Goal: Task Accomplishment & Management: Manage account settings

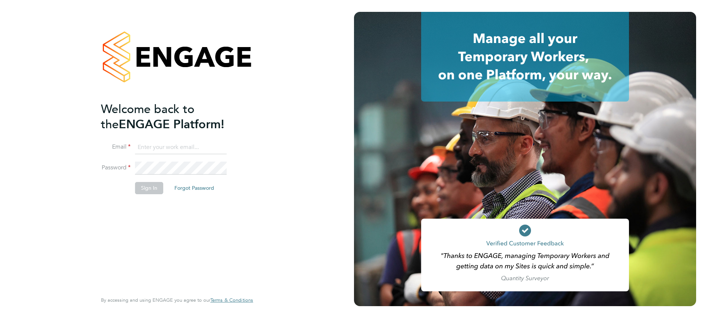
click at [170, 151] on input at bounding box center [181, 147] width 92 height 13
type input "chapmanm2"
drag, startPoint x: 180, startPoint y: 148, endPoint x: 7, endPoint y: 131, distance: 173.7
click at [7, 131] on div "Welcome back to the ENGAGE Platform! Email chapmanm2 Password Sign In Forgot Pa…" at bounding box center [177, 159] width 354 height 318
type input "[EMAIL_ADDRESS][PERSON_NAME][DOMAIN_NAME]"
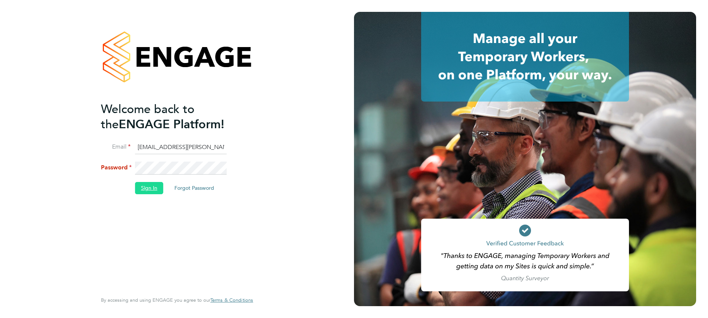
click at [162, 186] on button "Sign In" at bounding box center [149, 188] width 28 height 12
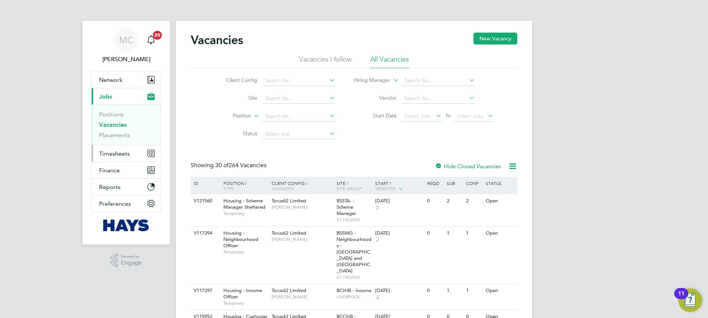
click at [119, 155] on span "Timesheets" at bounding box center [114, 153] width 31 height 7
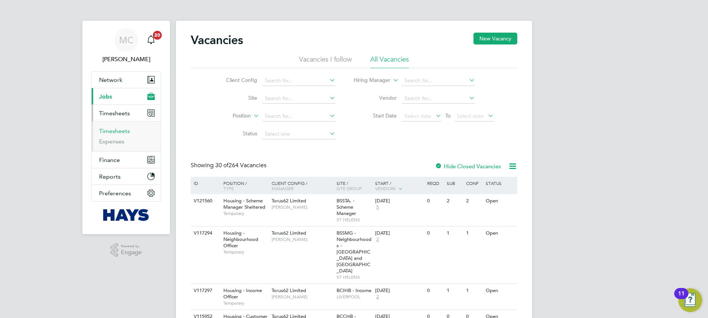
click at [127, 131] on link "Timesheets" at bounding box center [114, 131] width 31 height 7
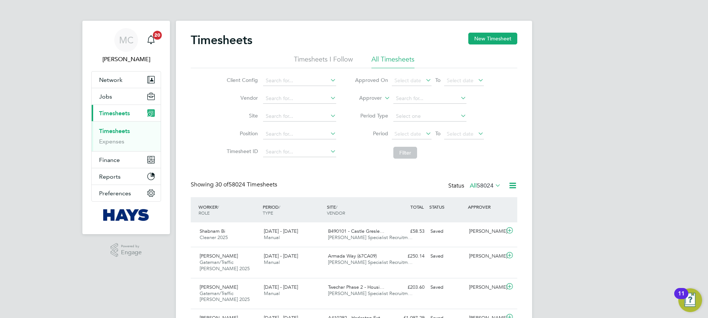
click at [383, 95] on icon at bounding box center [383, 96] width 0 height 7
click at [377, 96] on label "Approver" at bounding box center [364, 98] width 33 height 7
click at [367, 109] on li "Worker" at bounding box center [363, 107] width 37 height 10
click at [398, 103] on input at bounding box center [429, 98] width 73 height 10
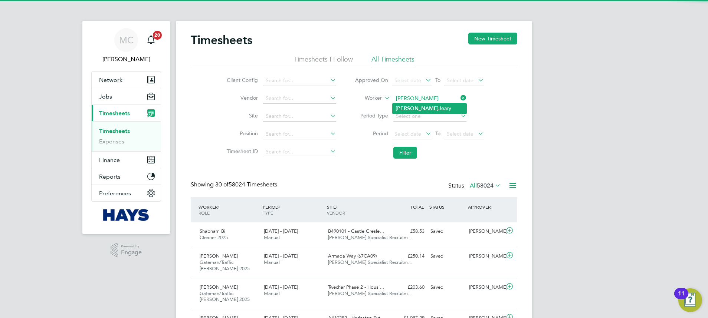
click at [412, 108] on li "Jody Jeary" at bounding box center [429, 108] width 74 height 10
type input "Jody Jeary"
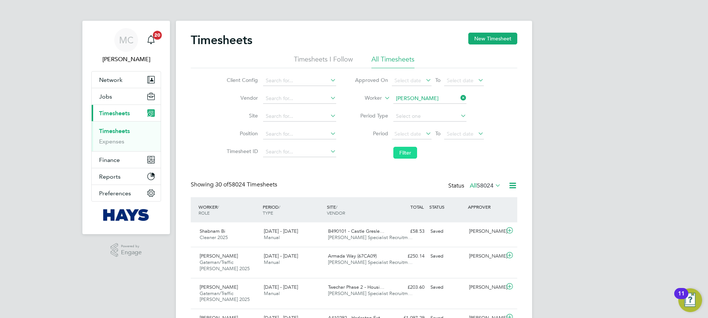
click at [410, 151] on button "Filter" at bounding box center [405, 153] width 24 height 12
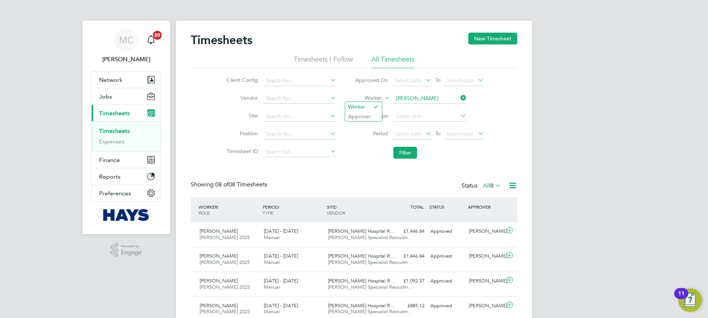
click at [383, 98] on icon at bounding box center [383, 96] width 0 height 7
click at [459, 100] on icon at bounding box center [459, 98] width 0 height 10
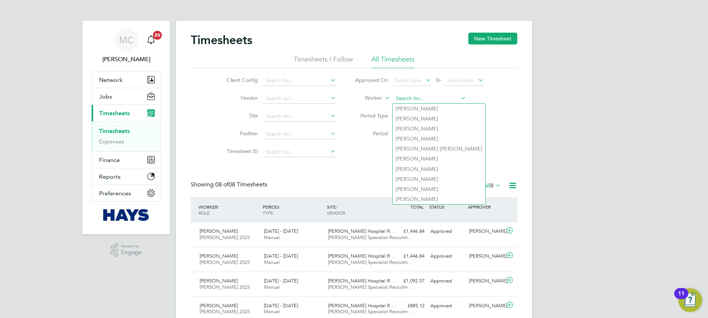
click at [439, 99] on input at bounding box center [429, 98] width 73 height 10
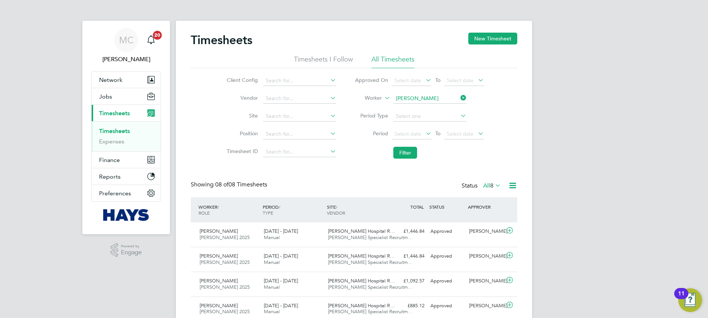
click at [420, 110] on li "James Chalmers" at bounding box center [443, 109] width 102 height 10
type input "James Chalmers"
click at [411, 148] on button "Filter" at bounding box center [405, 153] width 24 height 12
click at [379, 100] on label "Worker" at bounding box center [364, 98] width 33 height 7
click at [364, 115] on li "Approver" at bounding box center [363, 117] width 37 height 10
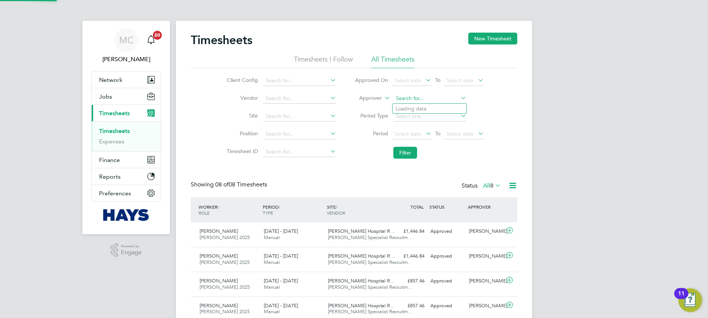
click at [410, 102] on input at bounding box center [429, 98] width 73 height 10
click at [428, 125] on li "Mark Al exander" at bounding box center [429, 129] width 74 height 10
type input "Mark Alexander"
click at [406, 152] on button "Filter" at bounding box center [405, 153] width 24 height 12
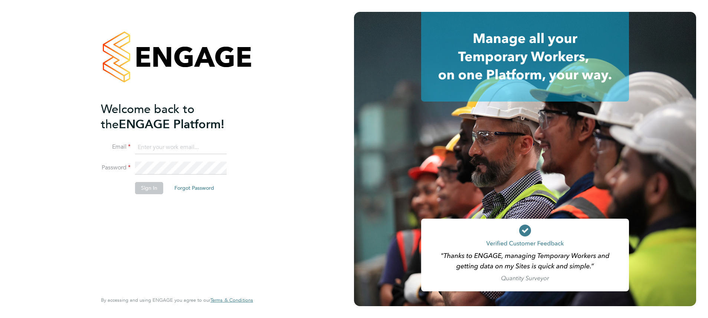
click at [204, 141] on input at bounding box center [181, 147] width 92 height 13
type input "meg.castleton@hays.com"
click at [211, 158] on li "Email meg.castleton@hays.com" at bounding box center [173, 151] width 145 height 21
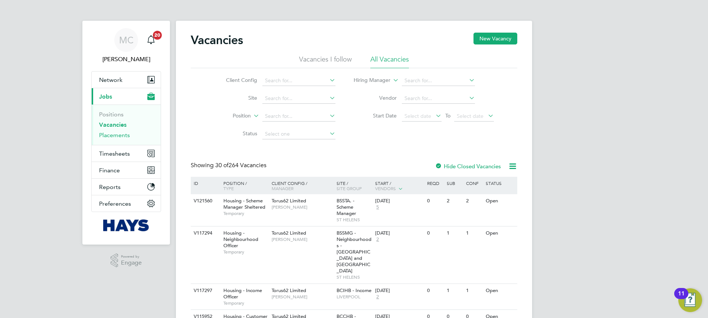
click at [106, 132] on link "Placements" at bounding box center [114, 135] width 31 height 7
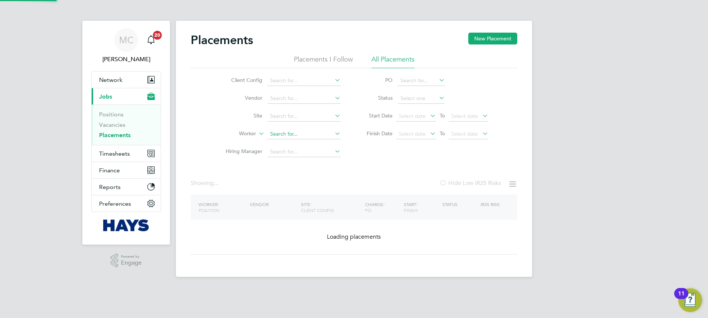
click at [296, 133] on input at bounding box center [303, 134] width 73 height 10
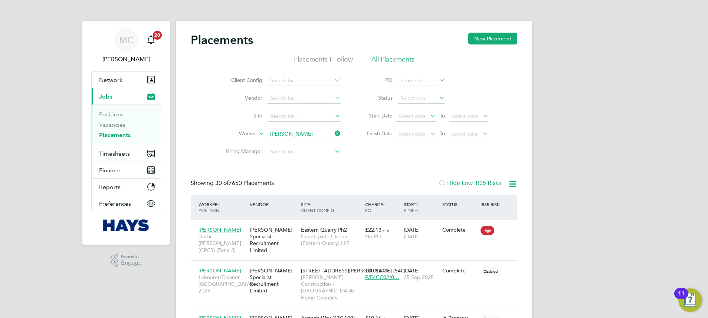
click at [299, 140] on li "Jody Jeary" at bounding box center [304, 144] width 74 height 10
type input "Jody Jeary"
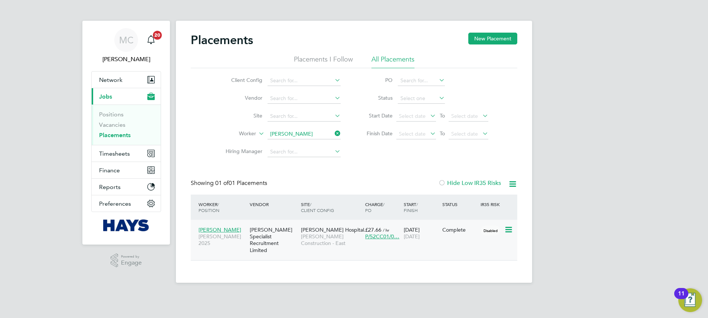
click at [464, 233] on div "Complete" at bounding box center [459, 230] width 35 height 7
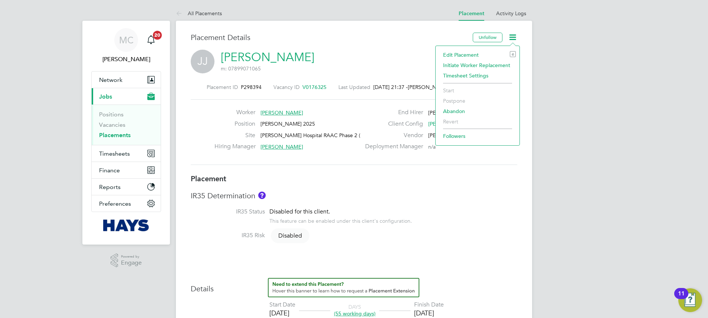
click at [475, 55] on li "Edit Placement e" at bounding box center [477, 55] width 76 height 10
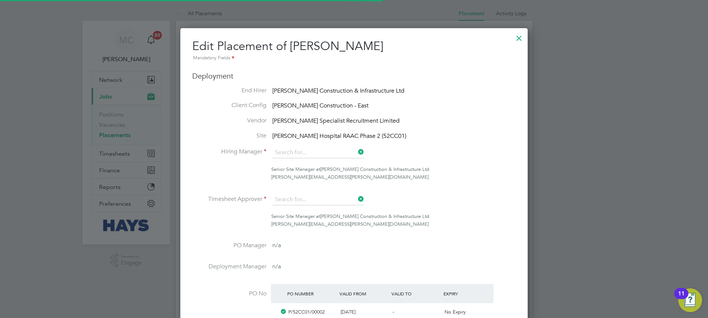
type input "Craig Baldry"
type input "14 Jul 2025"
type input "26 Sep 2025"
type input "08:00"
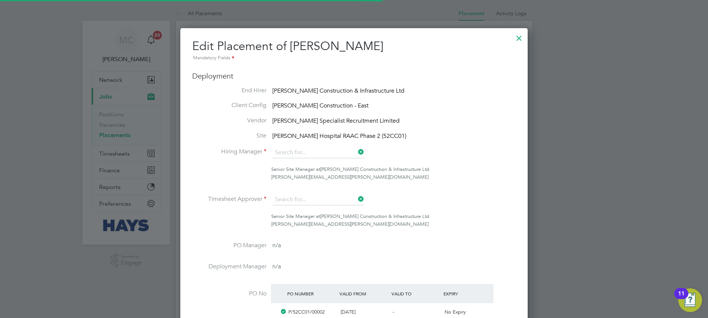
type input "18:00"
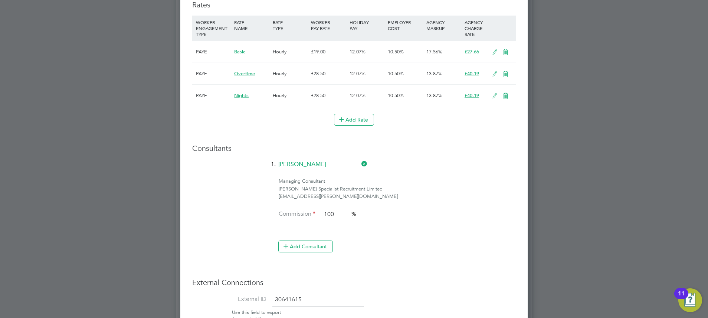
click at [315, 301] on input "30641615" at bounding box center [318, 299] width 92 height 13
type input "3"
paste input "30654360"
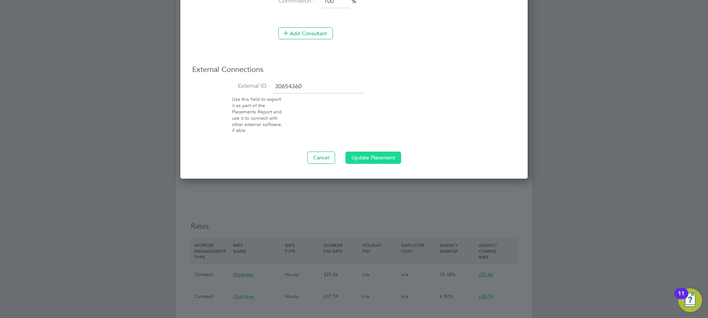
type input "30654360"
click at [369, 152] on button "Update Placement" at bounding box center [373, 158] width 56 height 12
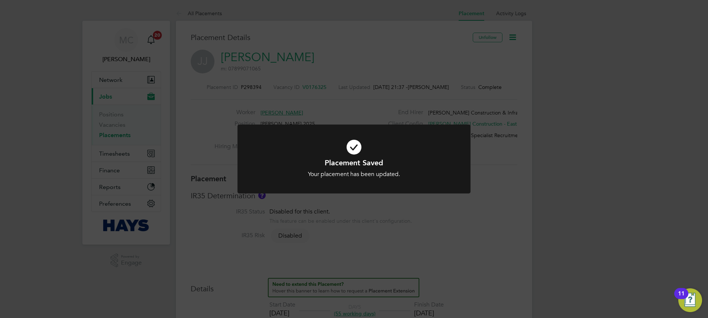
click at [423, 197] on div "Placement Saved Your placement has been updated. Cancel Okay" at bounding box center [353, 164] width 233 height 78
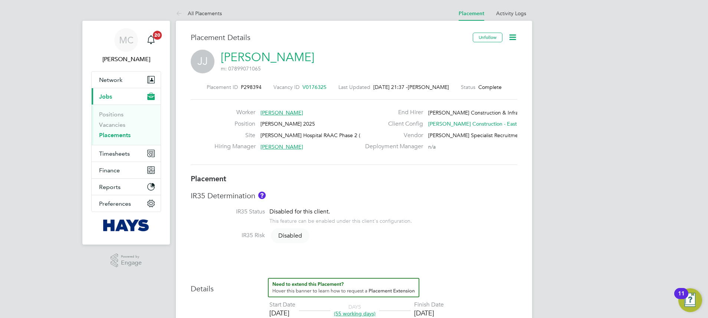
click at [124, 132] on link "Placements" at bounding box center [115, 135] width 32 height 7
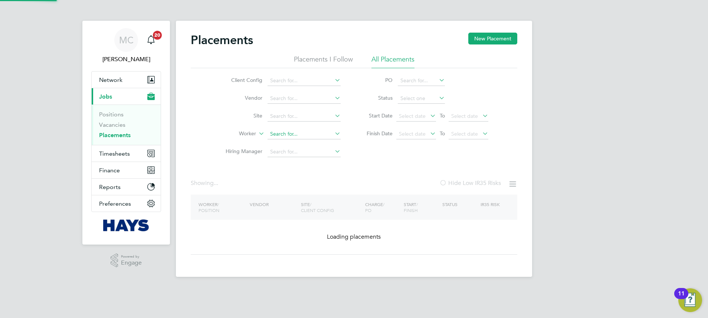
click at [294, 132] on input at bounding box center [303, 134] width 73 height 10
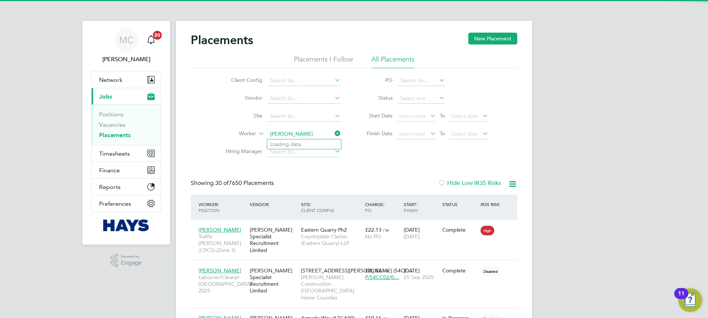
scroll to position [7, 35]
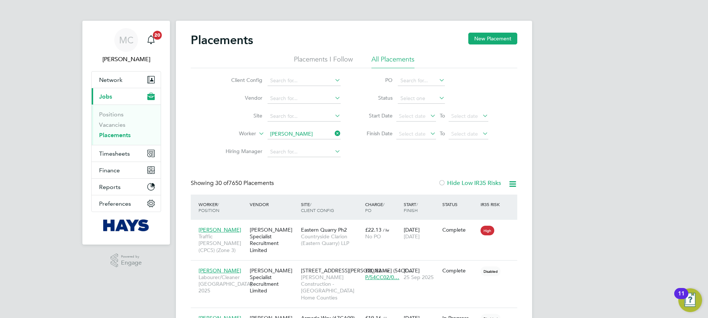
click at [301, 166] on li "James Cha lmers" at bounding box center [304, 164] width 74 height 10
type input "[PERSON_NAME]"
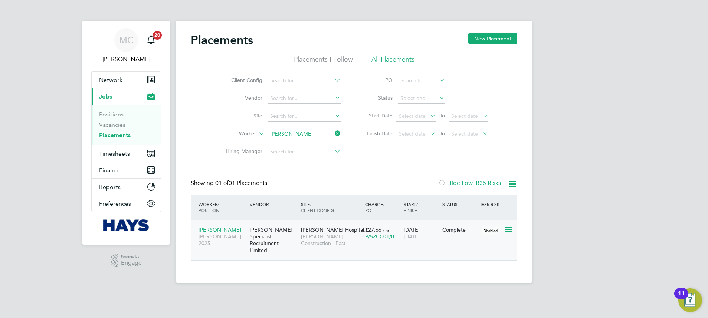
click at [438, 223] on div "14 Jul 2025 26 Sep 2025" at bounding box center [421, 233] width 39 height 21
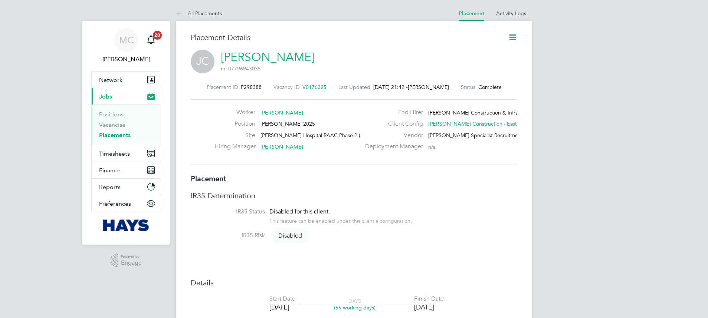
click at [510, 38] on icon at bounding box center [512, 37] width 9 height 9
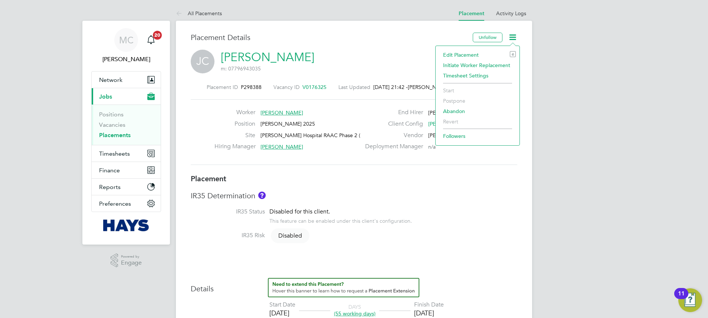
click at [453, 50] on li "Edit Placement e" at bounding box center [477, 55] width 76 height 10
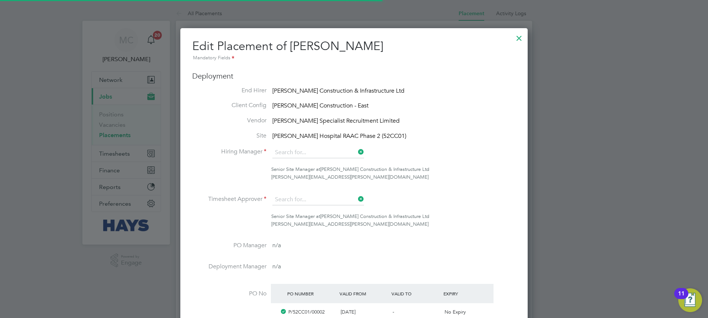
type input "[PERSON_NAME]"
type input "[DATE]"
type input "08:00"
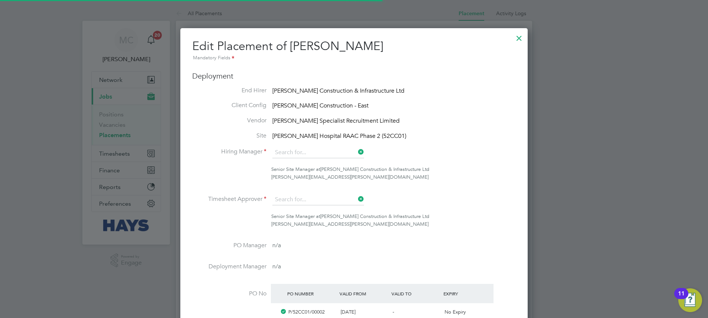
type input "18:00"
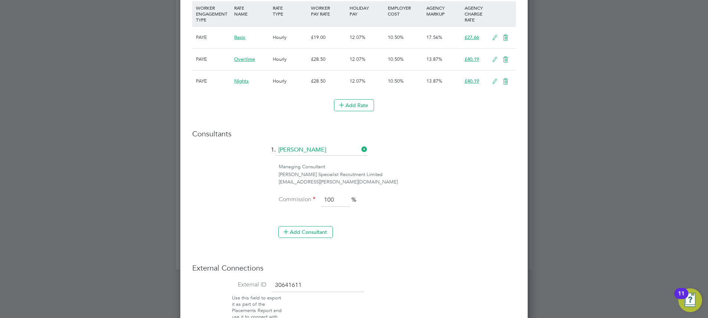
click at [332, 285] on input "30641611" at bounding box center [318, 285] width 92 height 13
type input "3"
paste input "30654361"
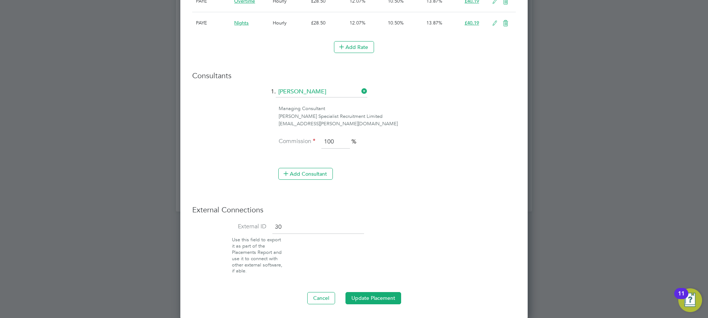
type input "3"
paste input "30654361"
type input "30654361"
click at [388, 299] on button "Update Placement" at bounding box center [373, 298] width 56 height 12
